Goal: Task Accomplishment & Management: Use online tool/utility

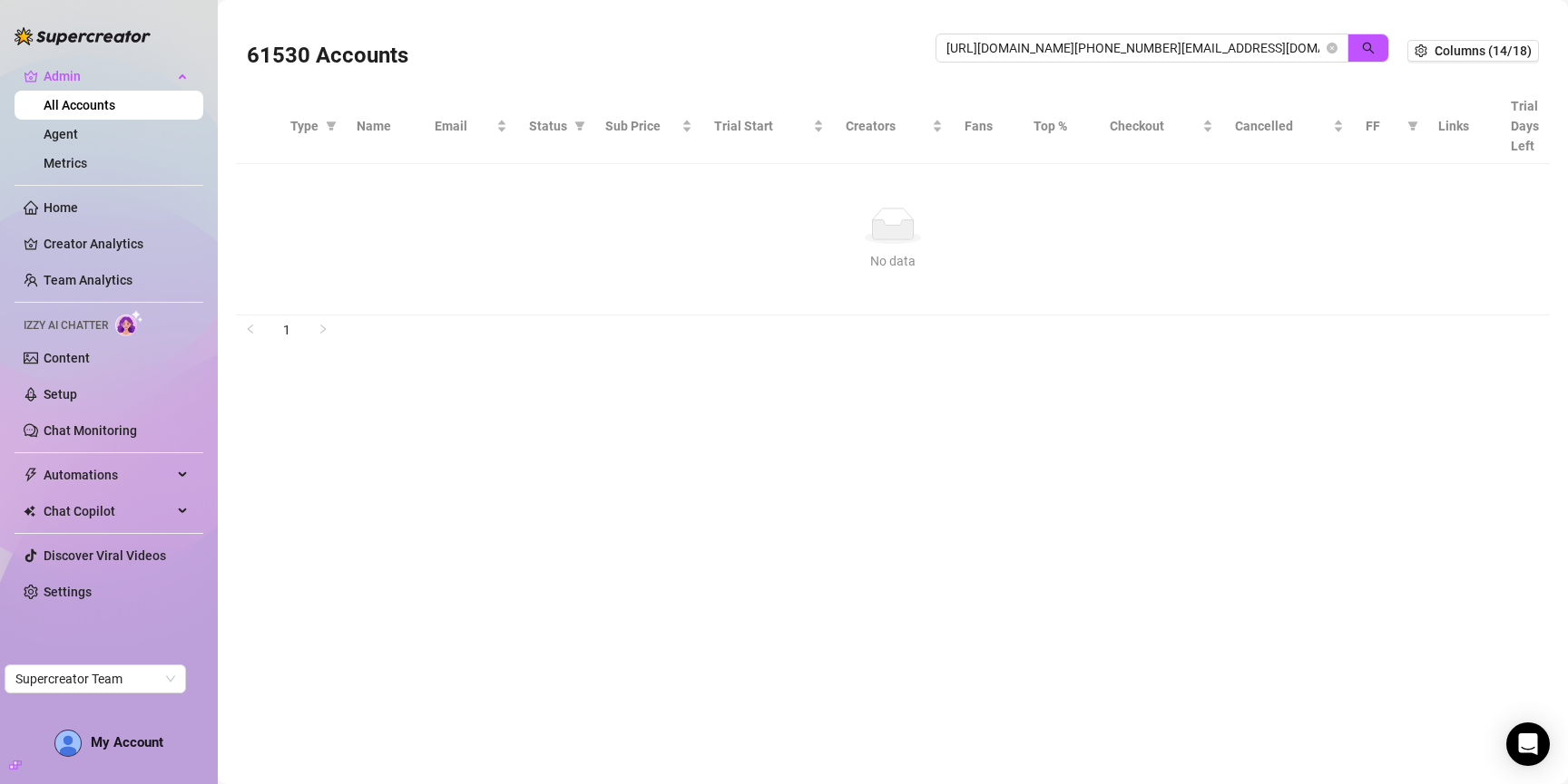
drag, startPoint x: 1138, startPoint y: 48, endPoint x: 592, endPoint y: 92, distance: 547.8
click at [592, 92] on div "61530 Accounts [URL][DOMAIN_NAME][PHONE_NUMBER][EMAIL_ADDRESS][DOMAIN_NAME] Col…" at bounding box center [892, 164] width 1313 height 303
click at [1141, 54] on input "[URL][DOMAIN_NAME][PHONE_NUMBER][EMAIL_ADDRESS][DOMAIN_NAME]" at bounding box center [1134, 48] width 377 height 20
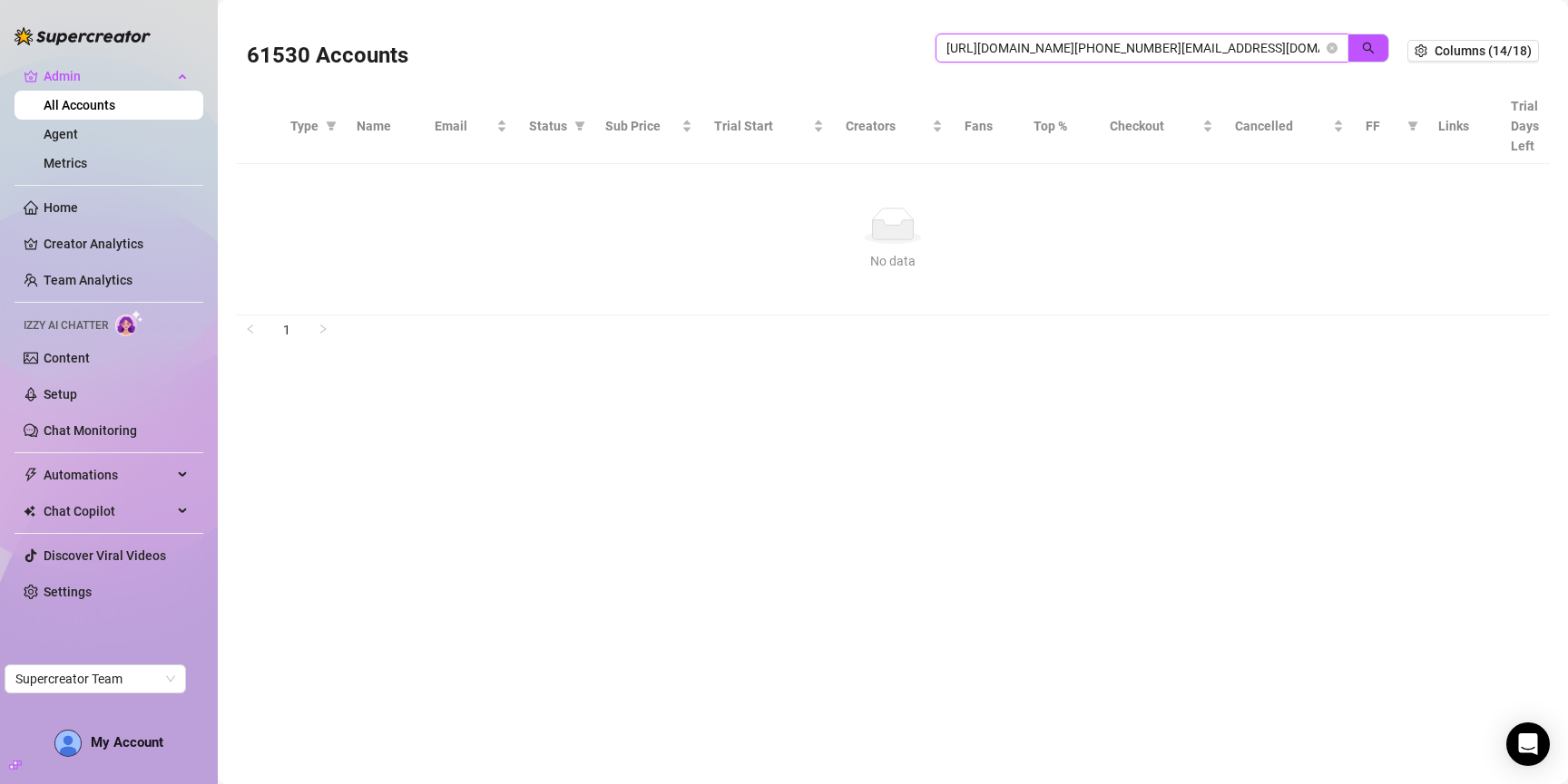
paste input "[EMAIL_ADDRESS][DOMAIN_NAME]"
type input "[EMAIL_ADDRESS][DOMAIN_NAME]"
click at [1348, 46] on button "button" at bounding box center [1368, 48] width 42 height 29
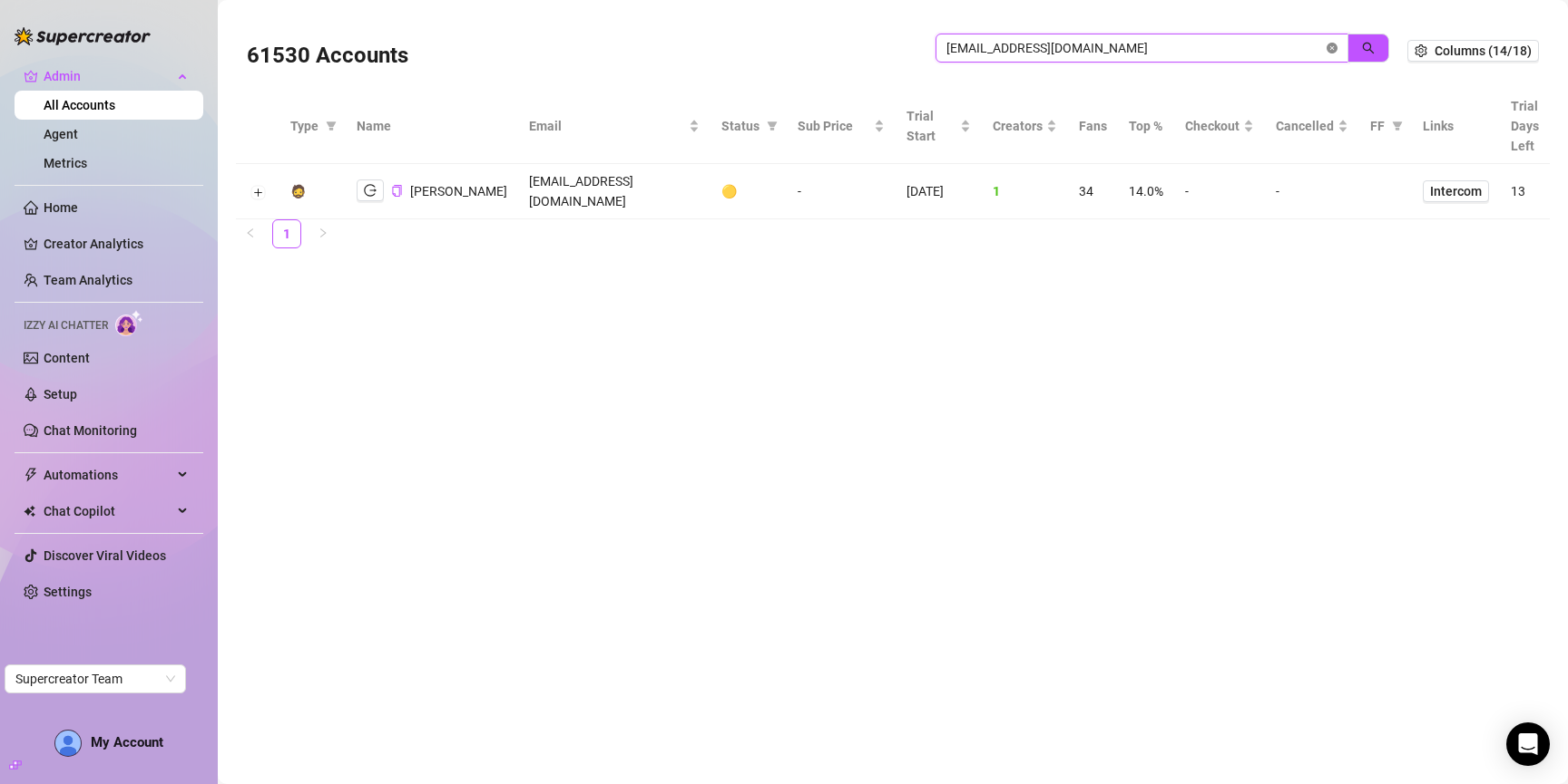
click at [1333, 47] on icon "close-circle" at bounding box center [1331, 48] width 10 height 10
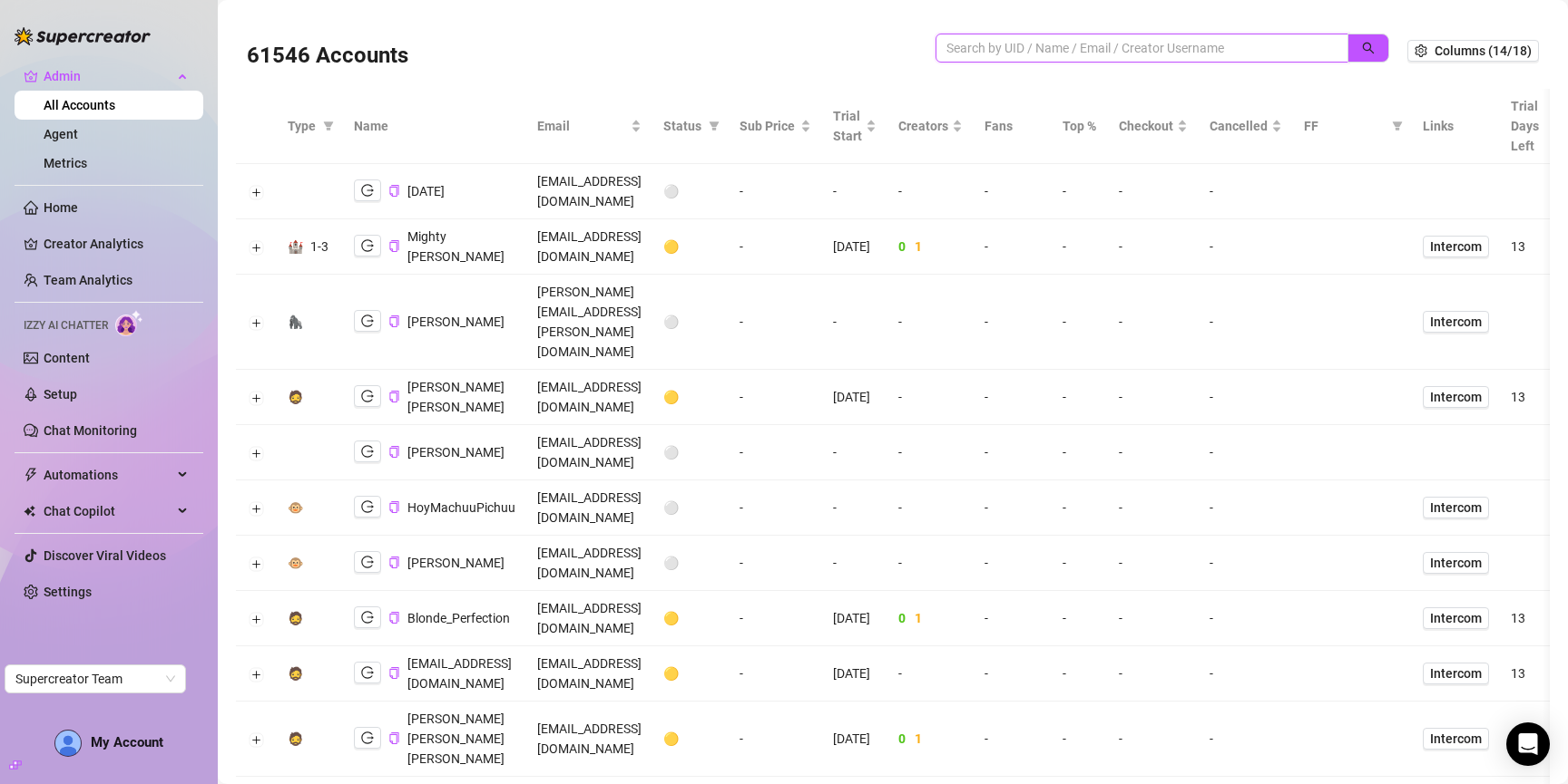
click at [1056, 45] on input "search" at bounding box center [1134, 48] width 377 height 20
paste input "yrvANOsbwPRx4tbJgihlFocvPto2"
click at [1360, 50] on button "button" at bounding box center [1368, 48] width 42 height 29
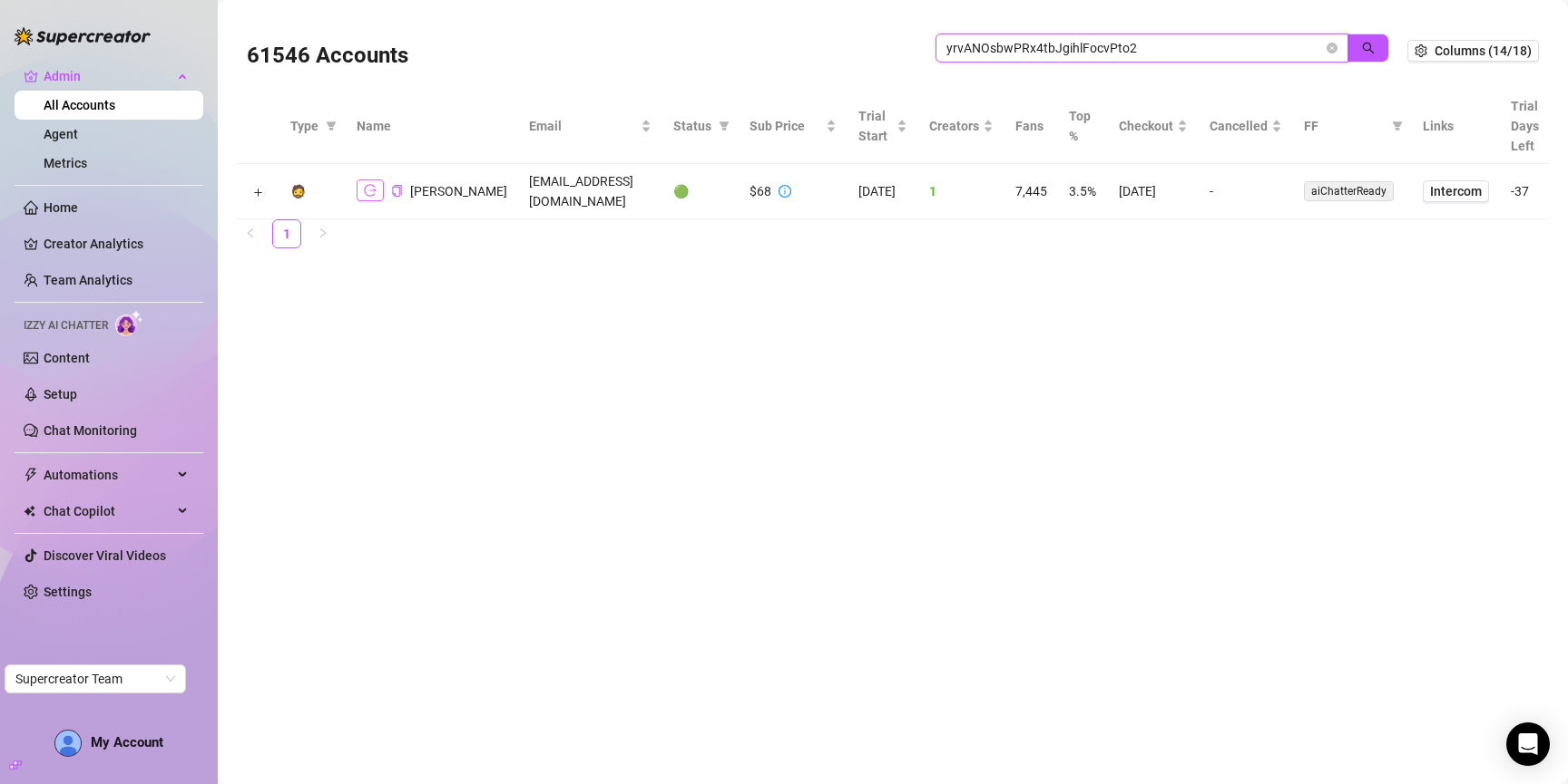
type input "yrvANOsbwPRx4tbJgihlFocvPto2"
click at [368, 191] on icon "logout" at bounding box center [370, 190] width 12 height 12
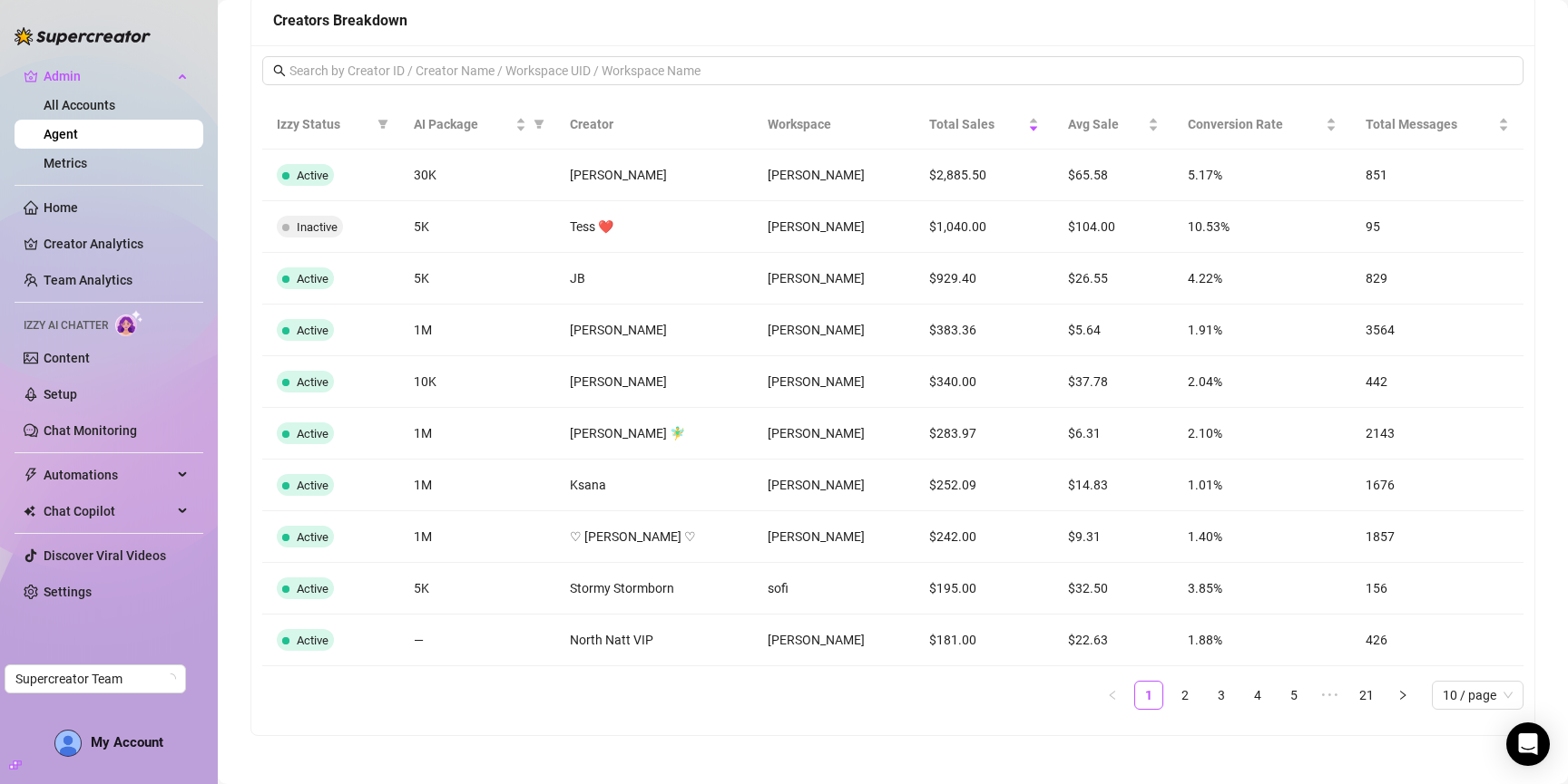
scroll to position [1176, 0]
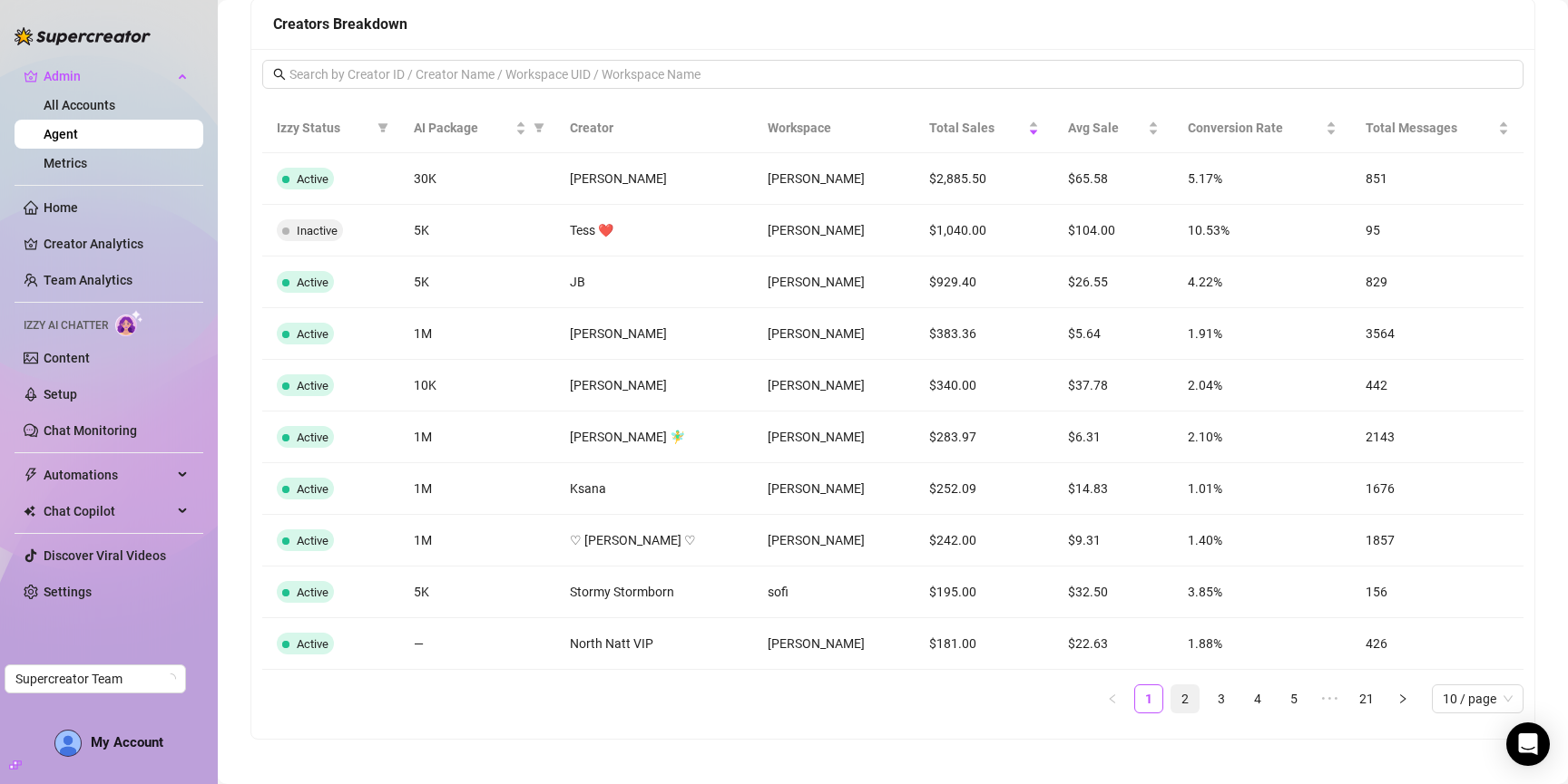
click at [1180, 705] on link "2" at bounding box center [1185, 699] width 28 height 28
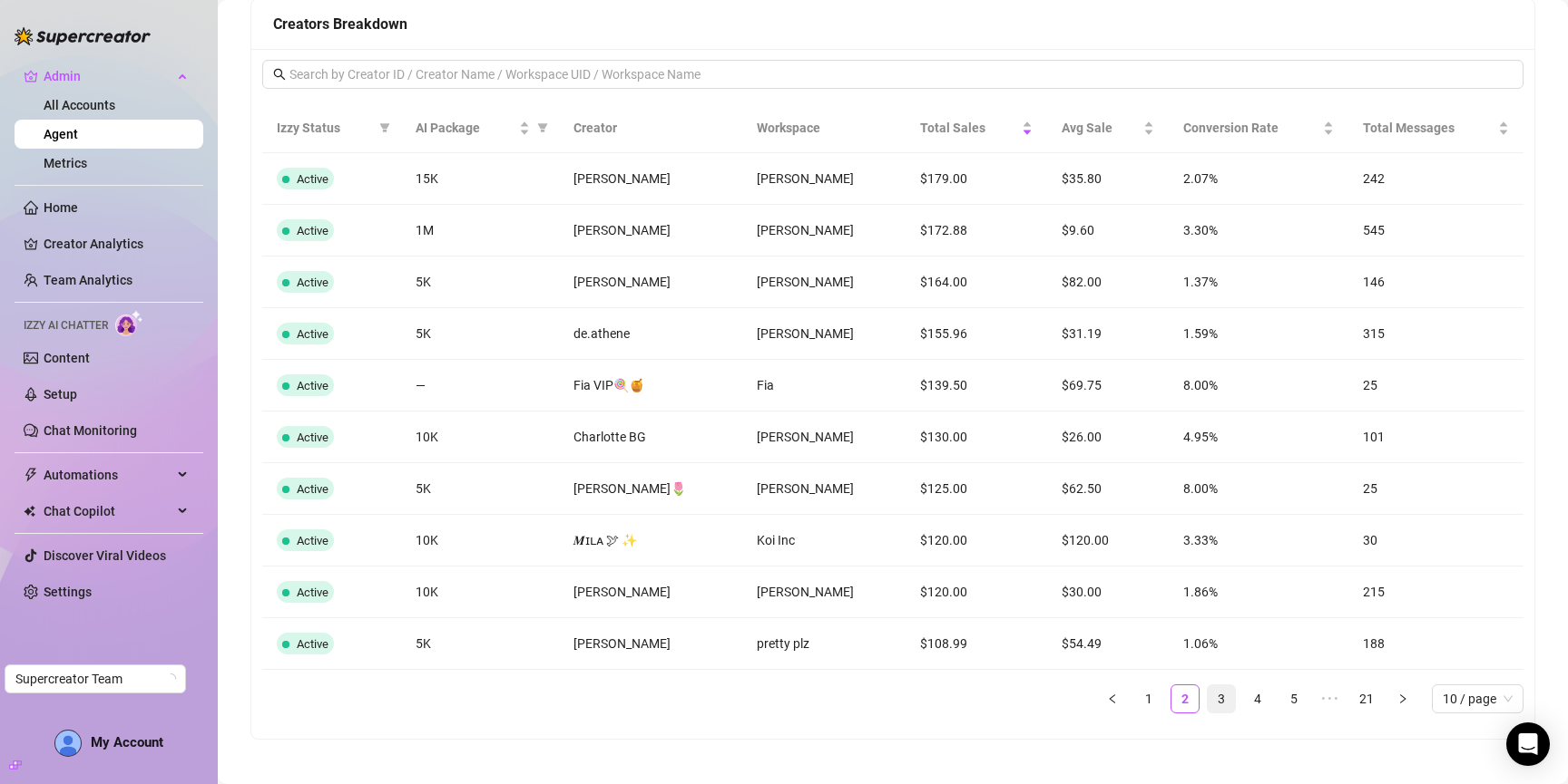
click at [1214, 703] on link "3" at bounding box center [1221, 699] width 28 height 28
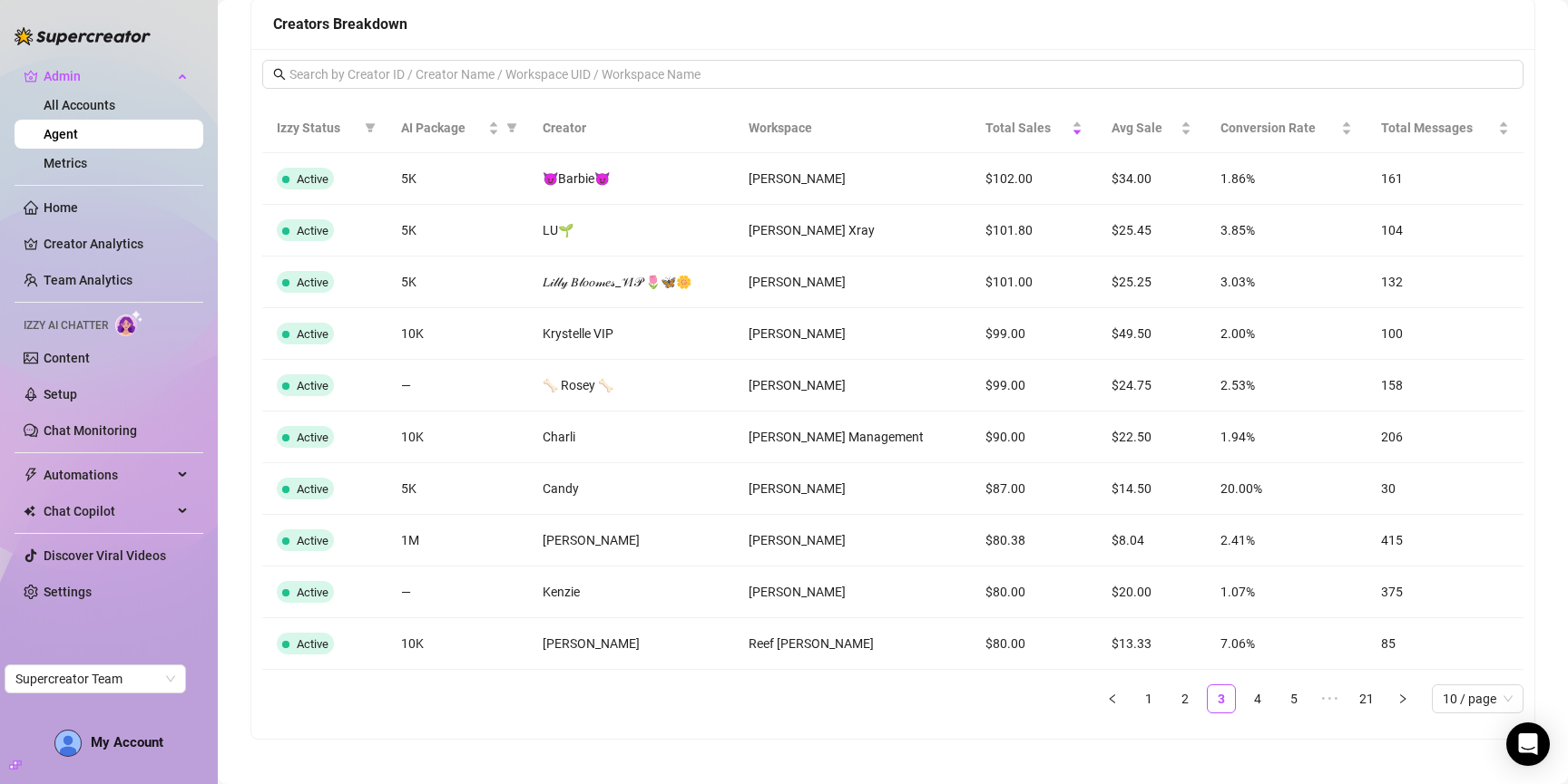
click at [1146, 679] on div "Izzy Status AI Package Creator Workspace Total Sales Avg Sale Conversion Rate T…" at bounding box center [892, 409] width 1261 height 611
click at [1146, 691] on link "1" at bounding box center [1149, 699] width 28 height 28
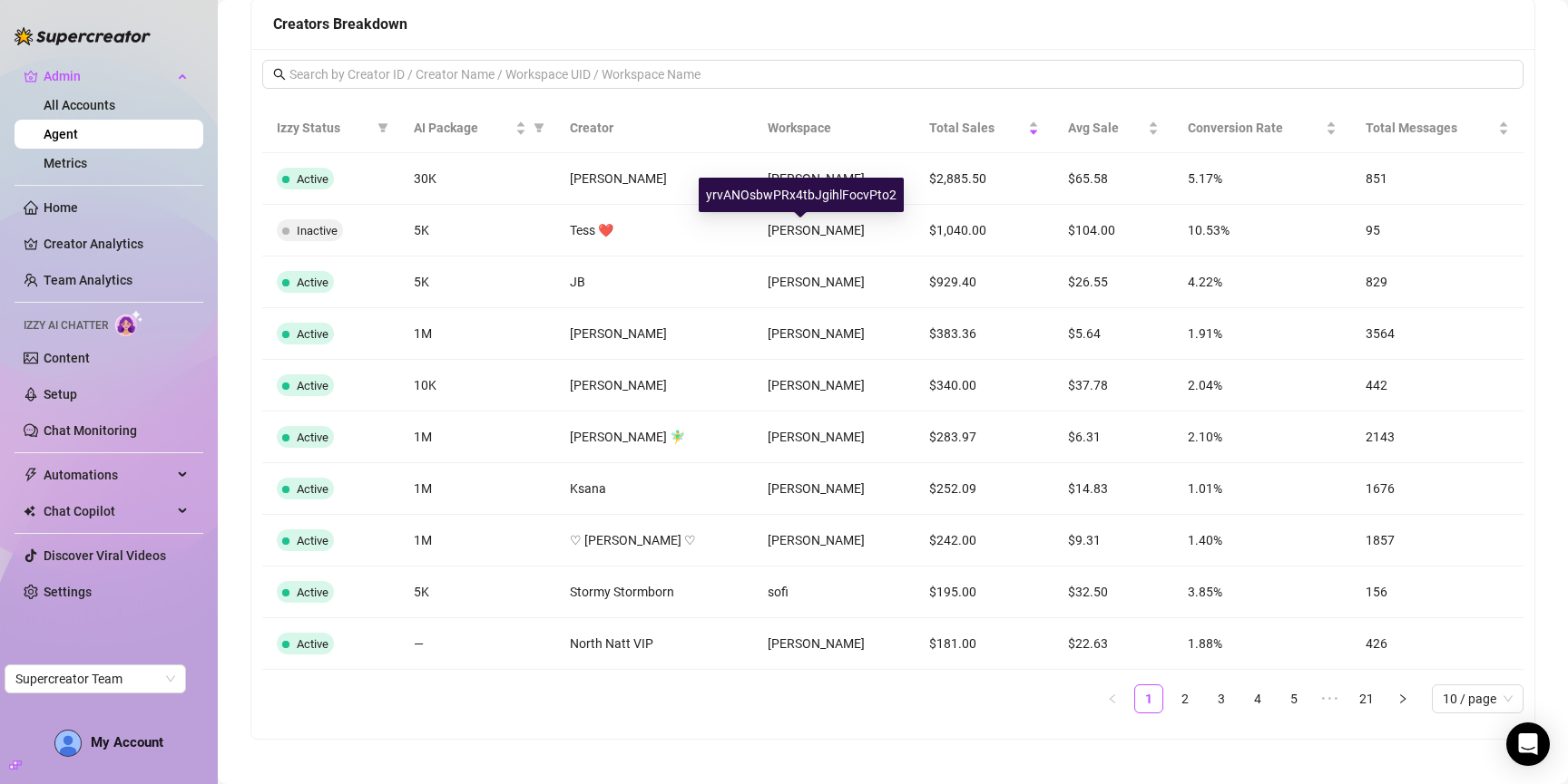
click at [804, 196] on div "yrvANOsbwPRx4tbJgihlFocvPto2" at bounding box center [801, 195] width 205 height 34
copy div "yrvANOsbwPRx4tbJgihlFocvPto2"
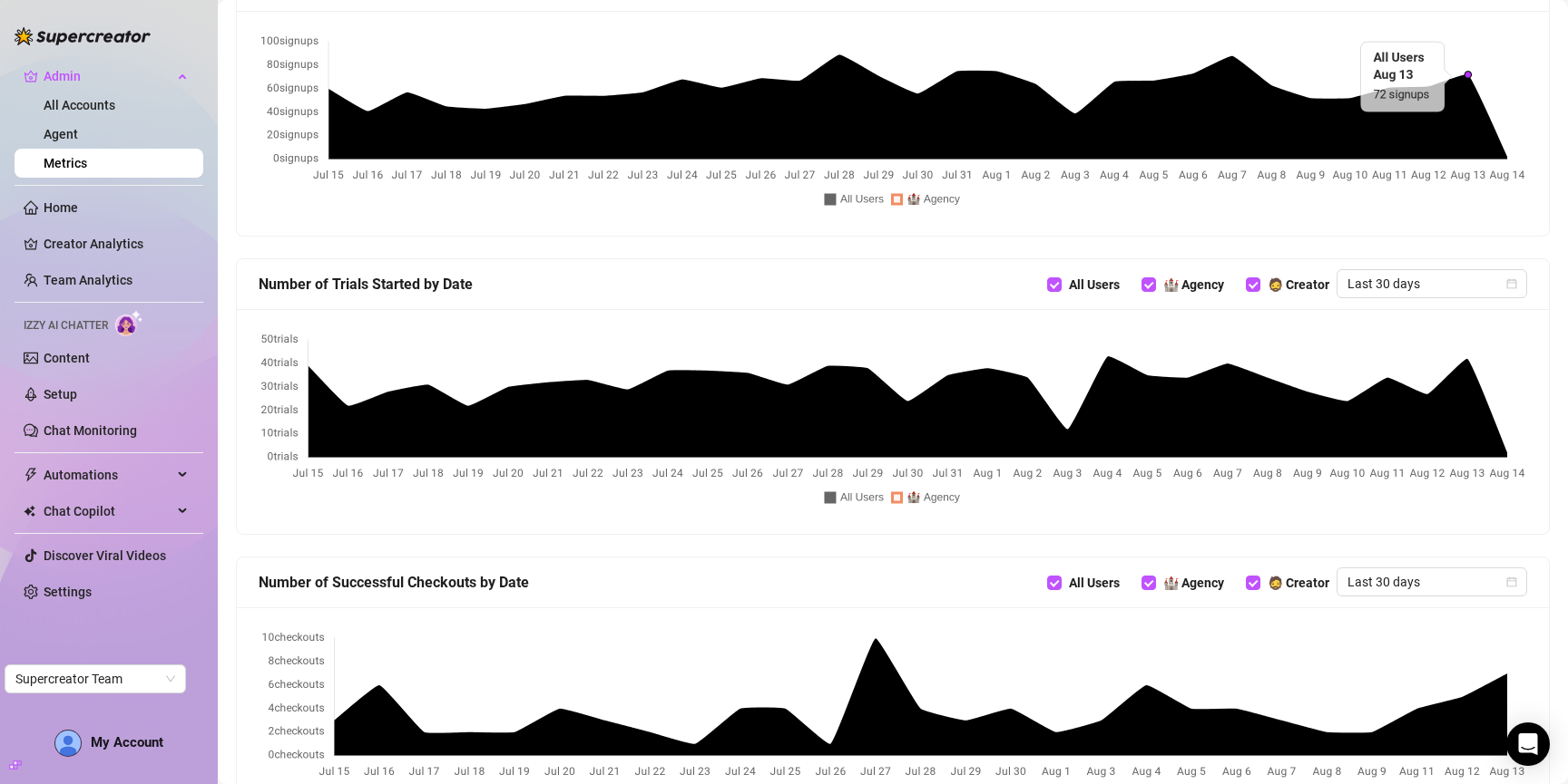
scroll to position [838, 0]
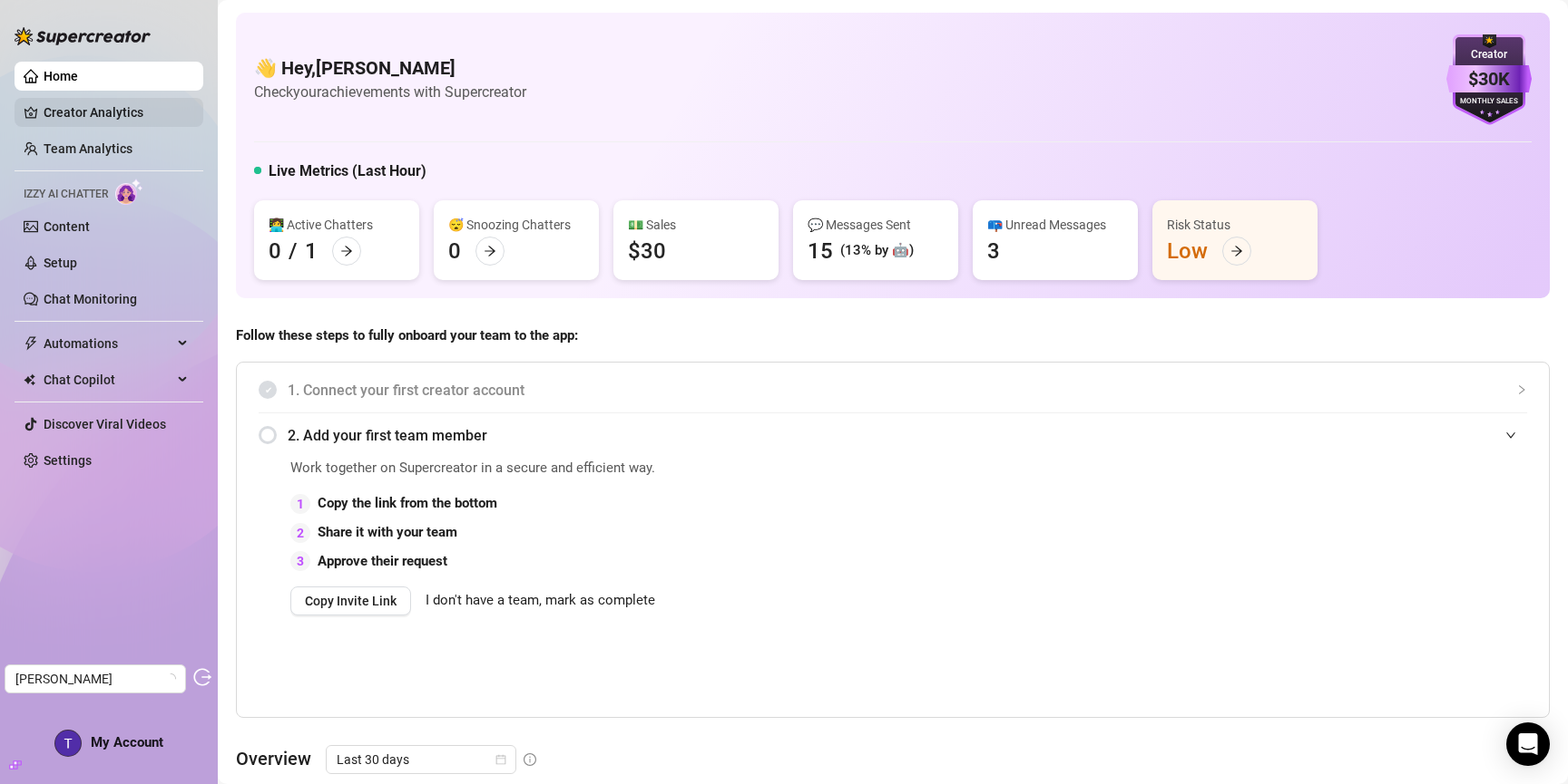
click at [68, 111] on link "Creator Analytics" at bounding box center [116, 112] width 145 height 29
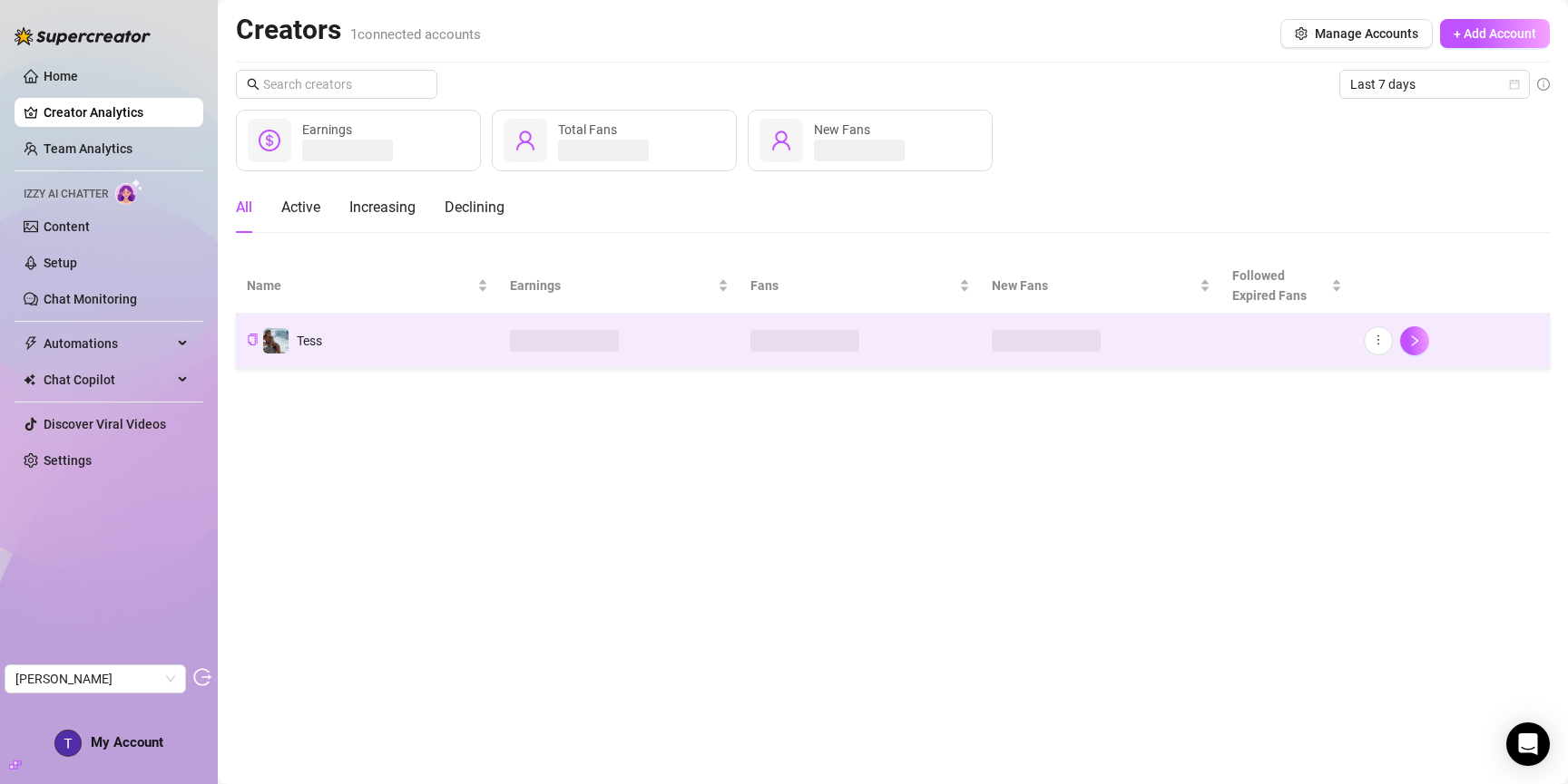
click at [335, 340] on td "Tess" at bounding box center [367, 340] width 263 height 54
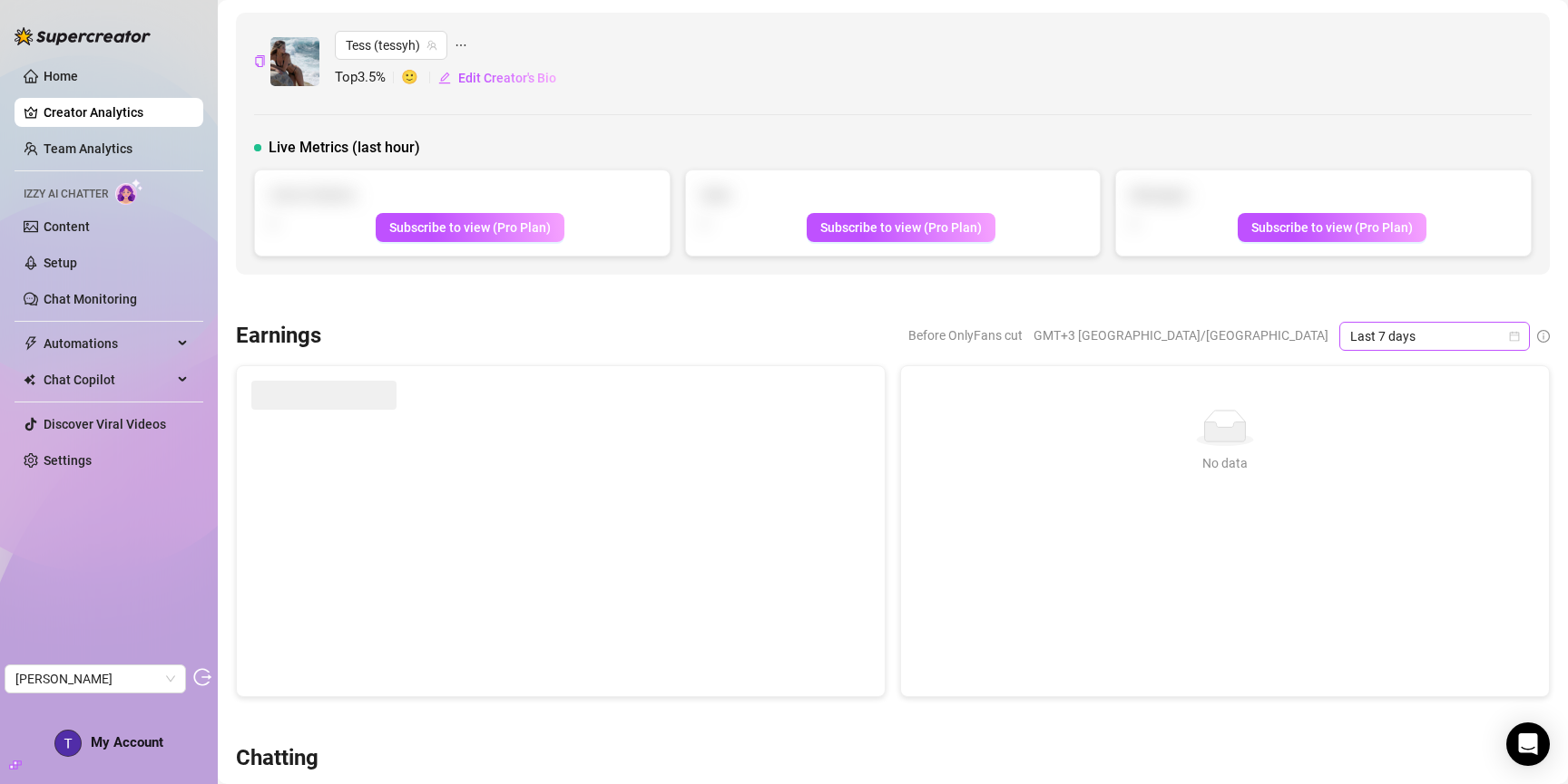
click at [1415, 334] on span "Last 7 days" at bounding box center [1434, 336] width 169 height 28
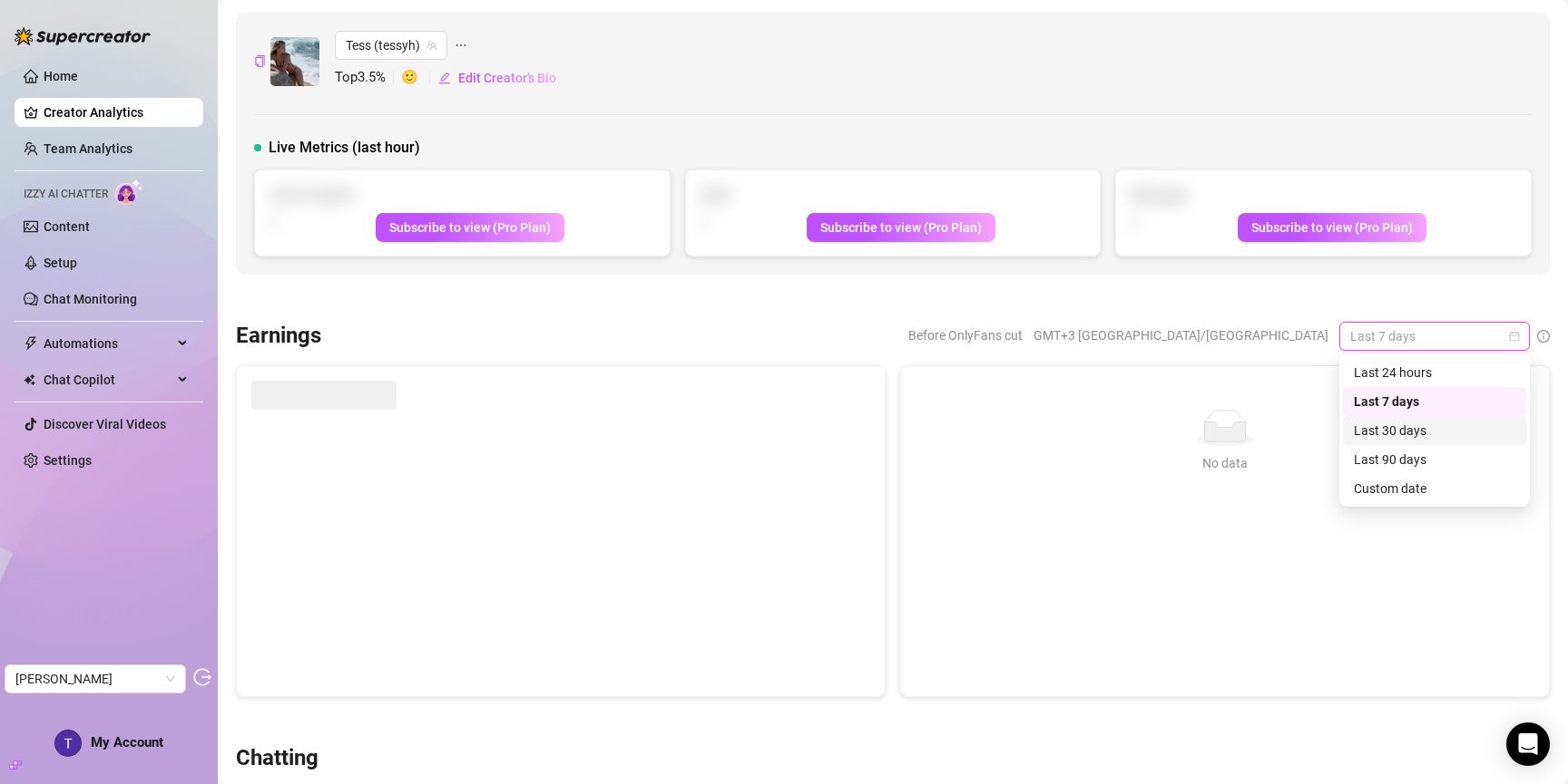
click at [1404, 428] on div "Last 30 days" at bounding box center [1434, 431] width 161 height 20
